Goal: Navigation & Orientation: Find specific page/section

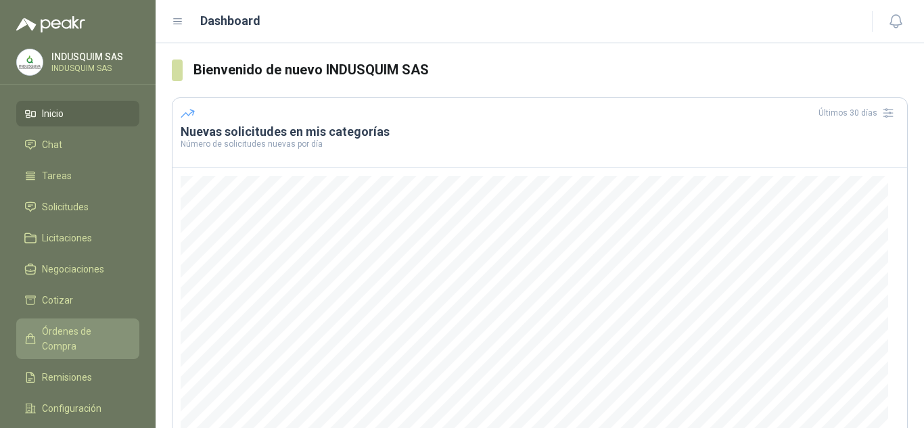
click at [89, 326] on span "Órdenes de Compra" at bounding box center [84, 339] width 85 height 30
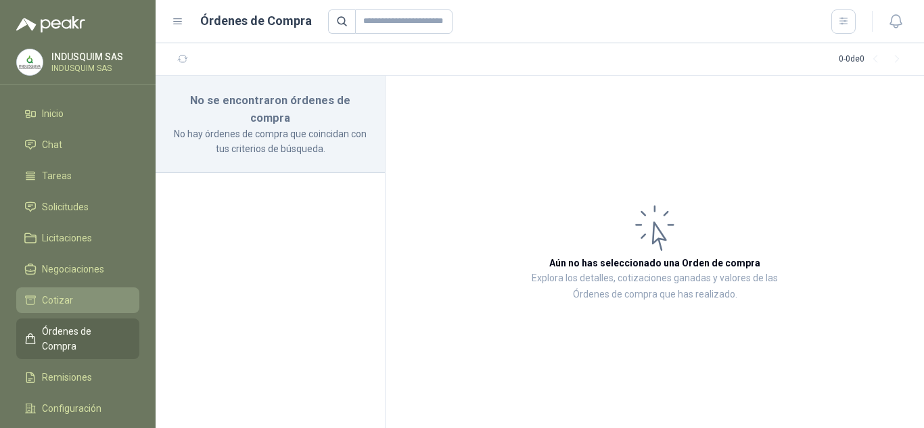
click at [105, 303] on li "Cotizar" at bounding box center [77, 300] width 107 height 15
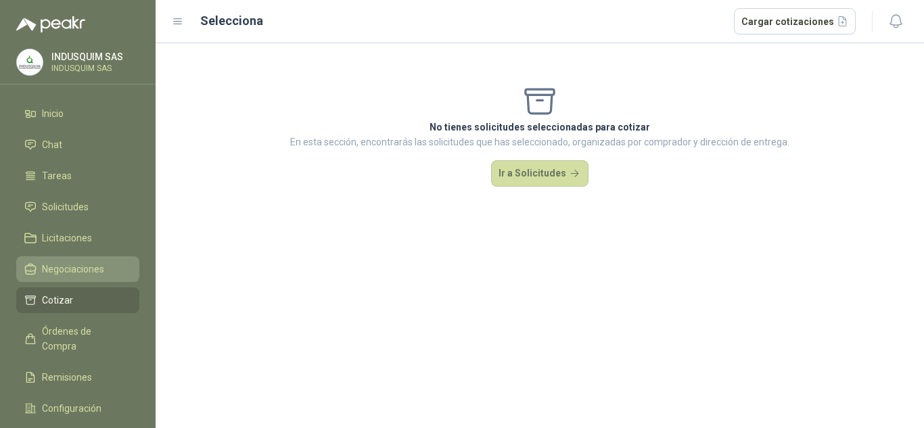
click at [120, 265] on li "Negociaciones" at bounding box center [77, 269] width 107 height 15
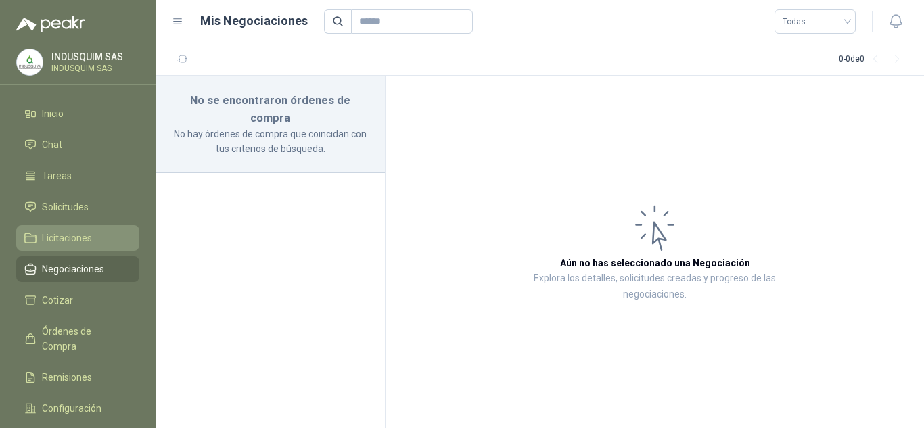
click at [123, 239] on li "Licitaciones" at bounding box center [77, 238] width 107 height 15
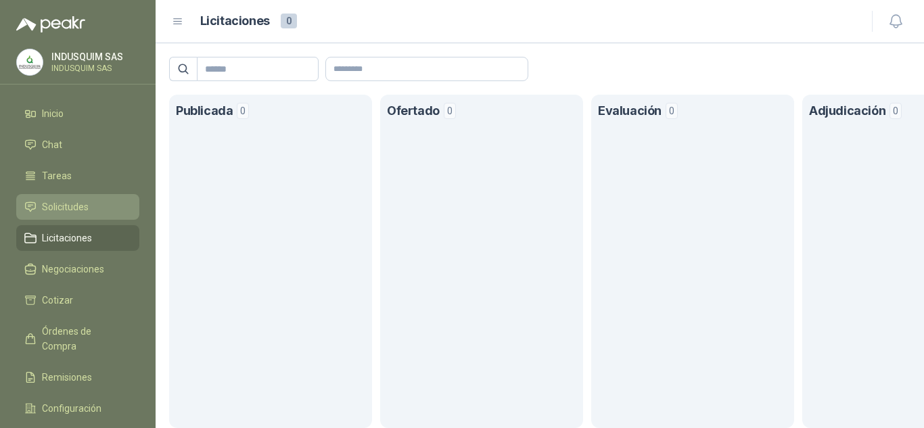
click at [121, 202] on li "Solicitudes" at bounding box center [77, 206] width 107 height 15
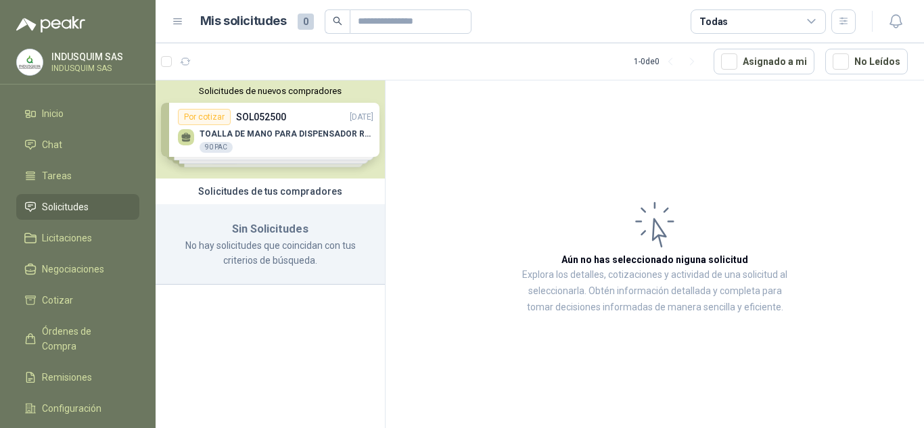
click at [278, 131] on div "Solicitudes de nuevos compradores Por cotizar SOL052500 [DATE] TOALLA DE MANO P…" at bounding box center [270, 129] width 229 height 98
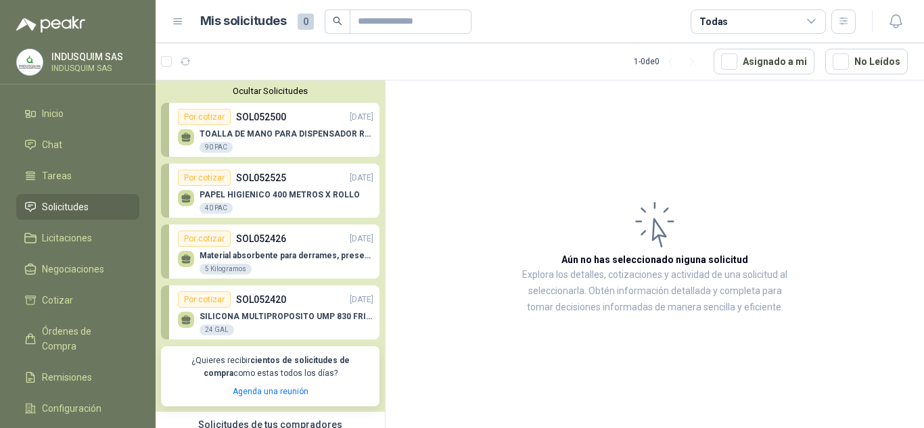
click at [101, 191] on ul "Inicio Chat Tareas Solicitudes Licitaciones Negociaciones Cotizar Órdenes de Co…" at bounding box center [78, 279] width 156 height 357
click at [115, 173] on li "Tareas" at bounding box center [77, 175] width 107 height 15
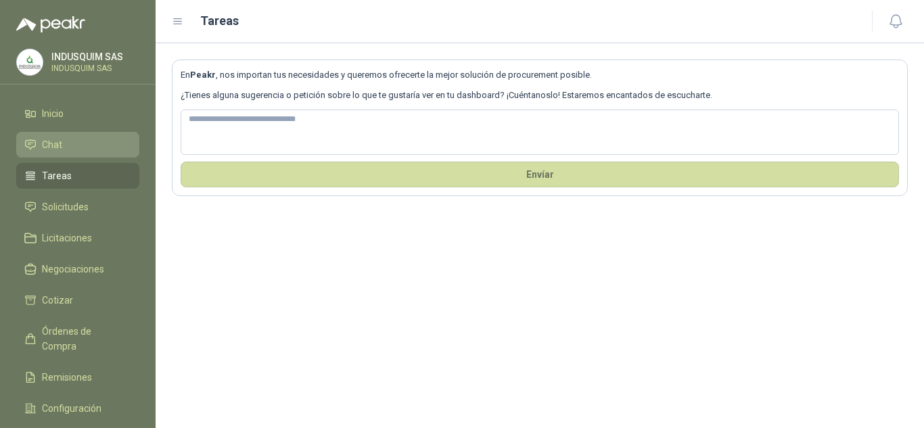
click at [133, 140] on link "Chat" at bounding box center [77, 145] width 123 height 26
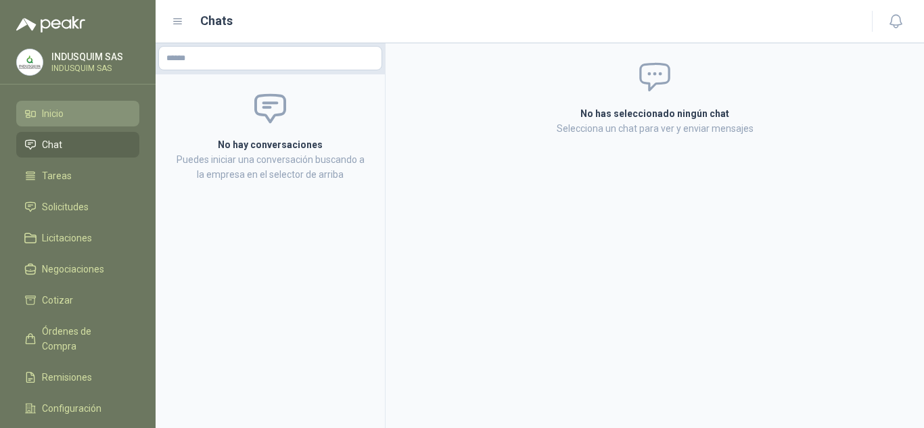
click at [118, 114] on li "Inicio" at bounding box center [77, 113] width 107 height 15
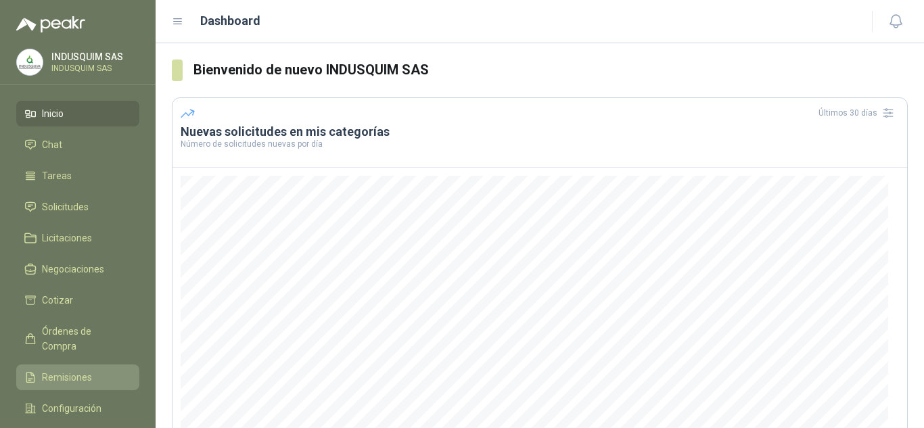
click at [100, 364] on link "Remisiones" at bounding box center [77, 377] width 123 height 26
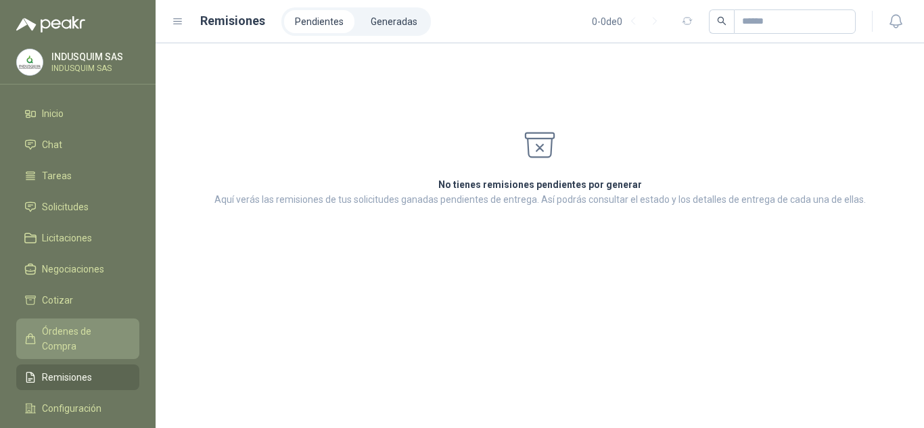
click at [104, 327] on span "Órdenes de Compra" at bounding box center [84, 339] width 85 height 30
